Goal: Information Seeking & Learning: Learn about a topic

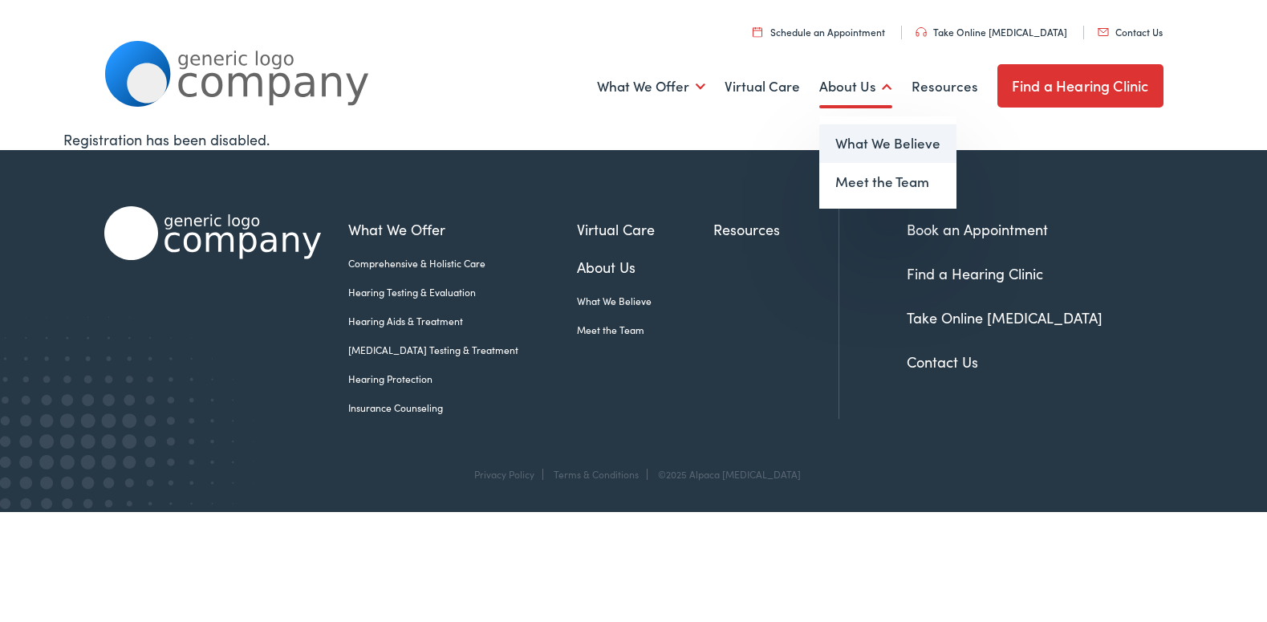
click at [851, 139] on link "What We Believe" at bounding box center [887, 143] width 137 height 39
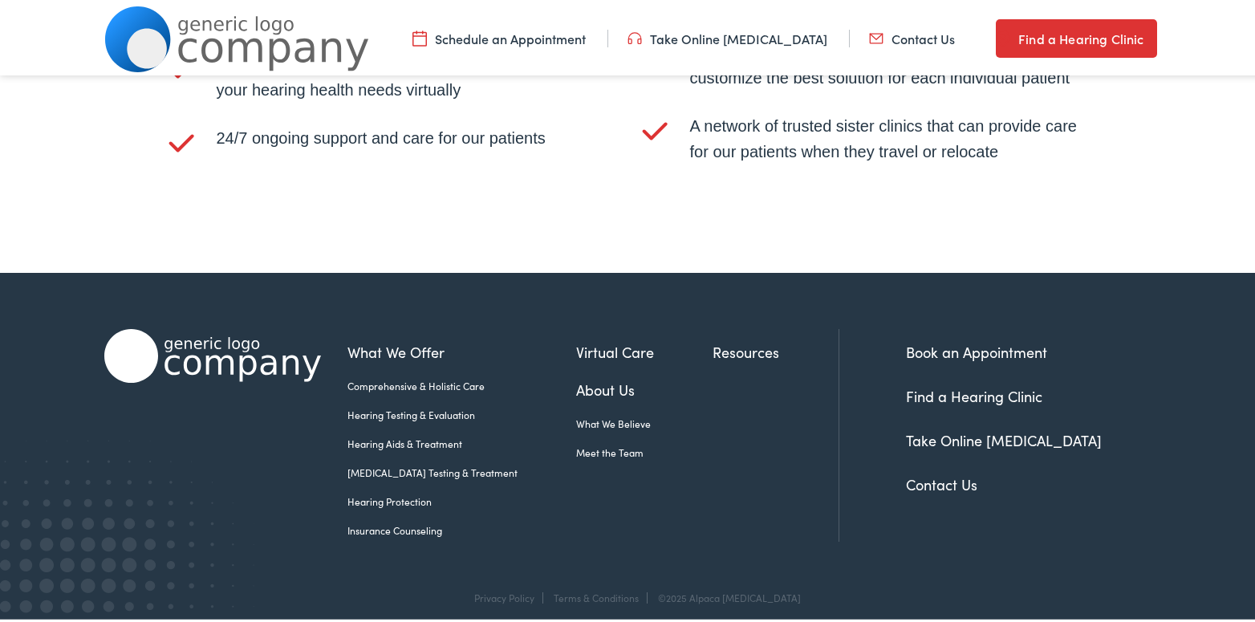
scroll to position [3416, 0]
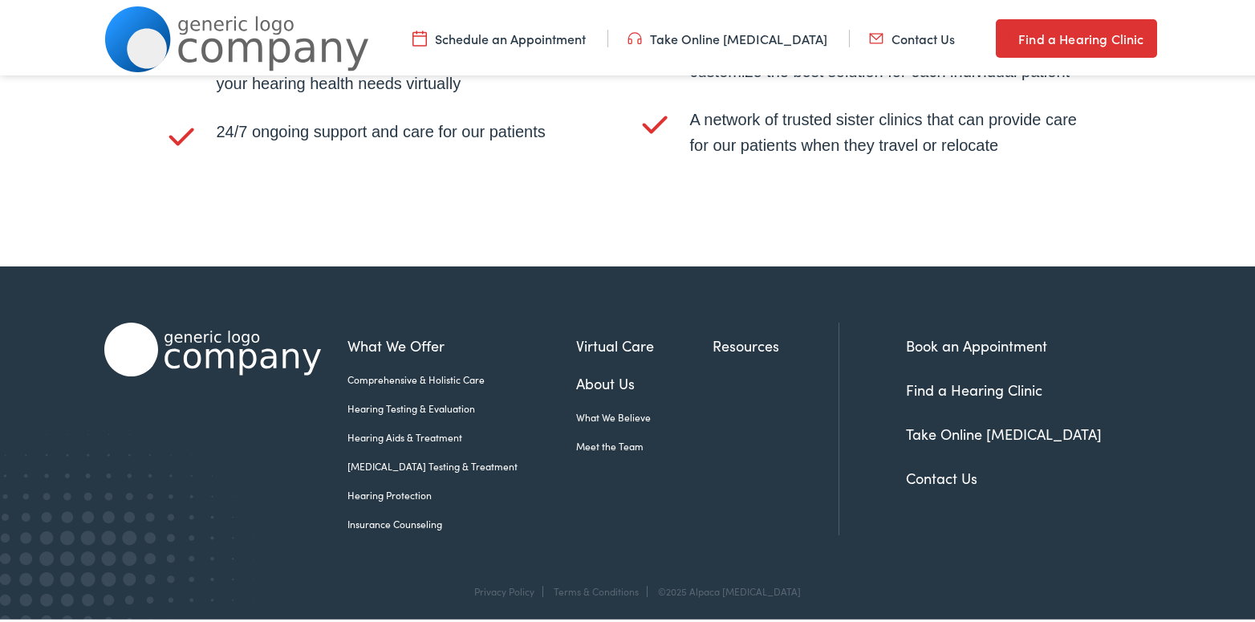
click at [577, 407] on link "What We Believe" at bounding box center [645, 414] width 136 height 14
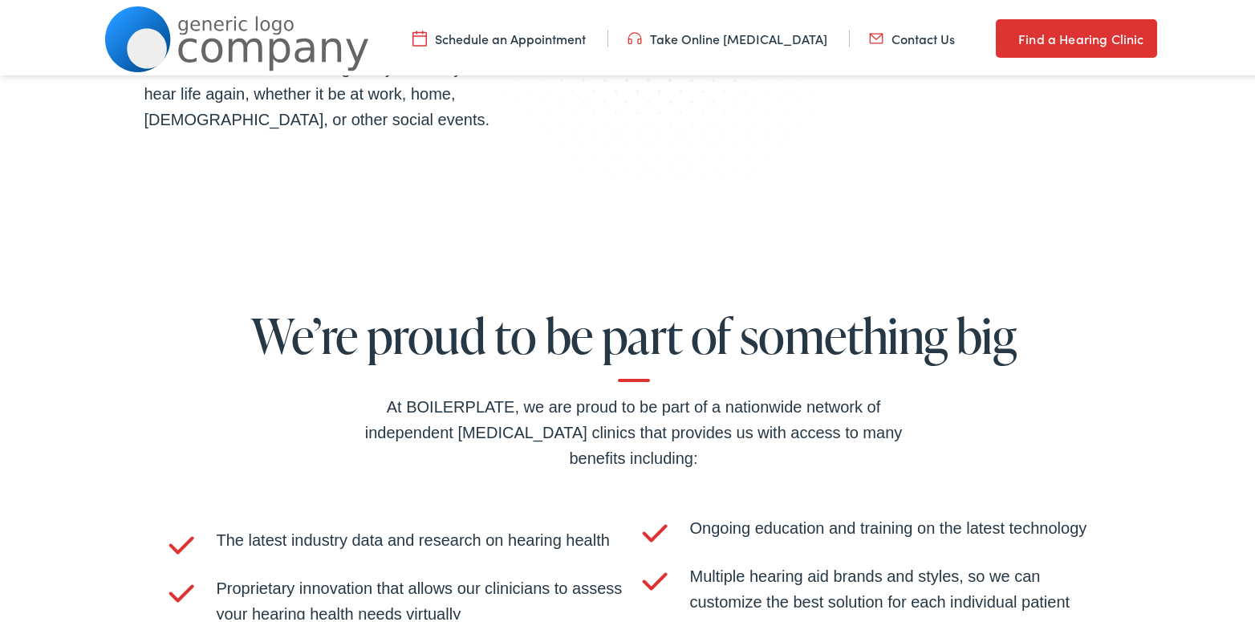
scroll to position [2889, 0]
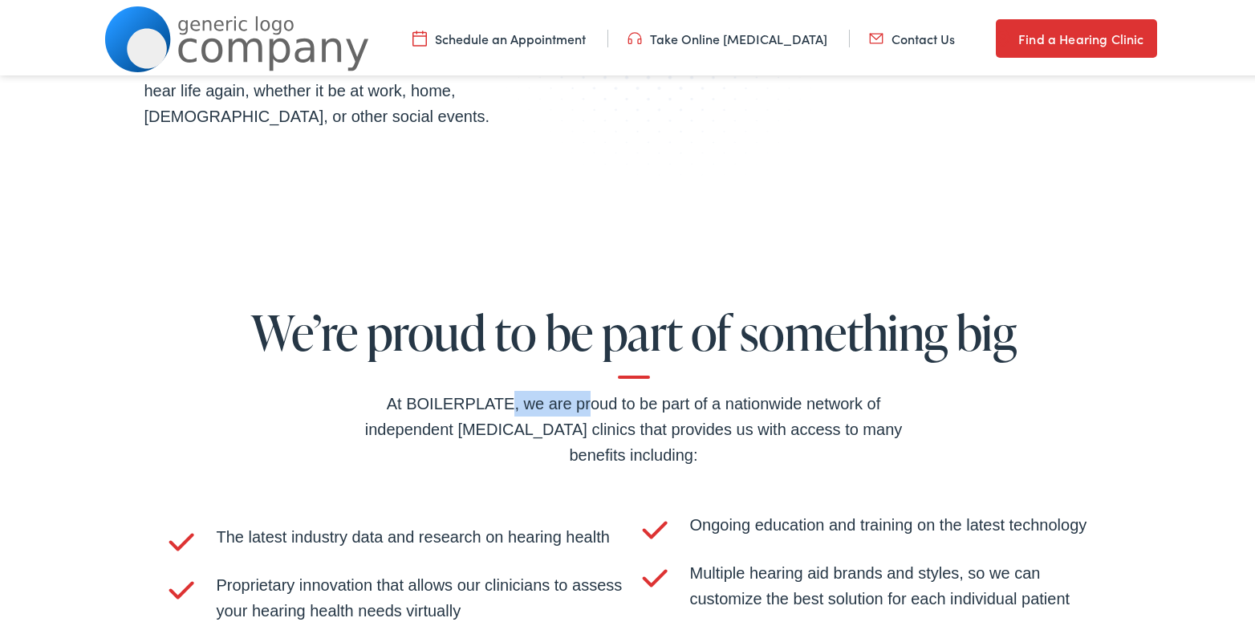
drag, startPoint x: 403, startPoint y: 394, endPoint x: 507, endPoint y: 405, distance: 104.9
click at [507, 405] on div "At BOILERPLATE, we are proud to be part of a nationwide network of independent …" at bounding box center [634, 426] width 578 height 77
copy div "BOILERPLATE"
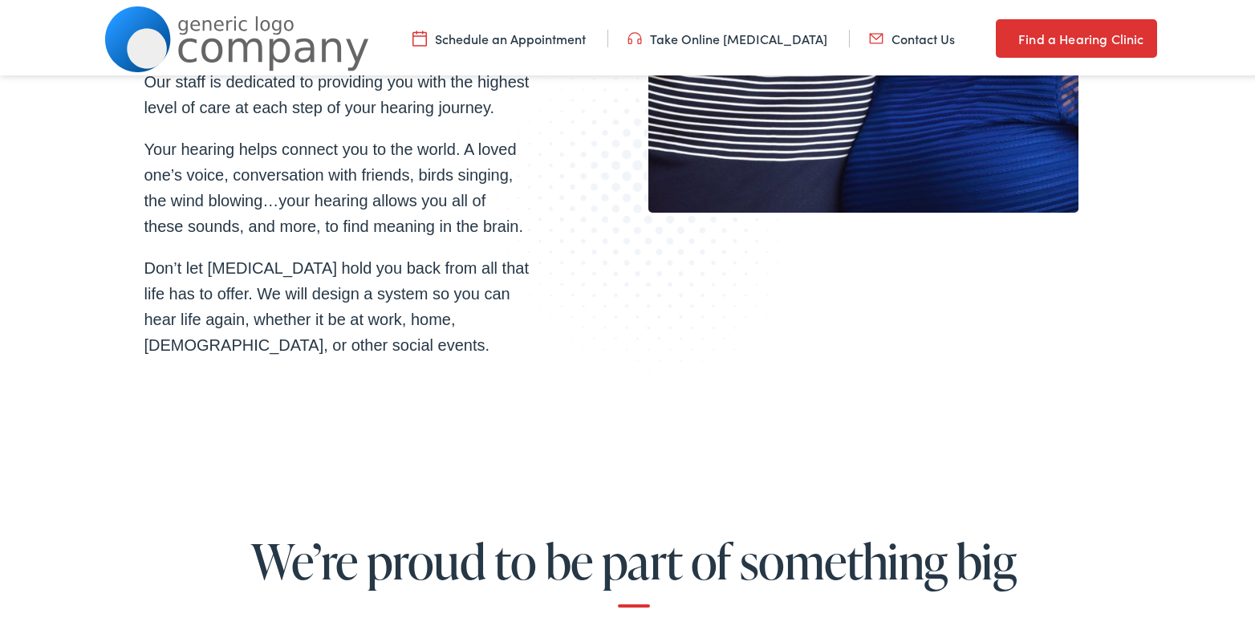
scroll to position [2969, 0]
